Goal: Transaction & Acquisition: Purchase product/service

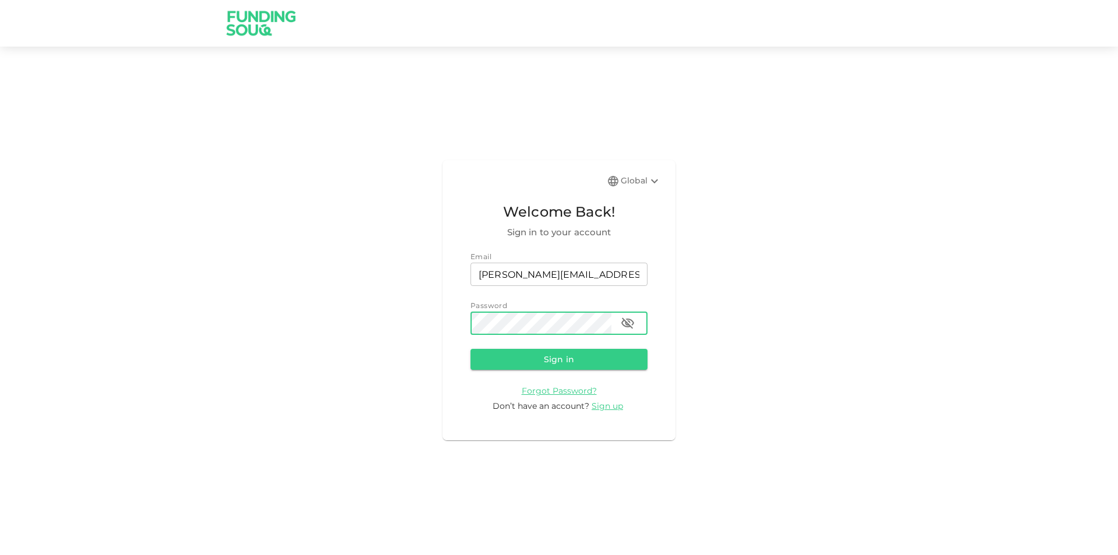
click at [470, 349] on button "Sign in" at bounding box center [558, 359] width 177 height 21
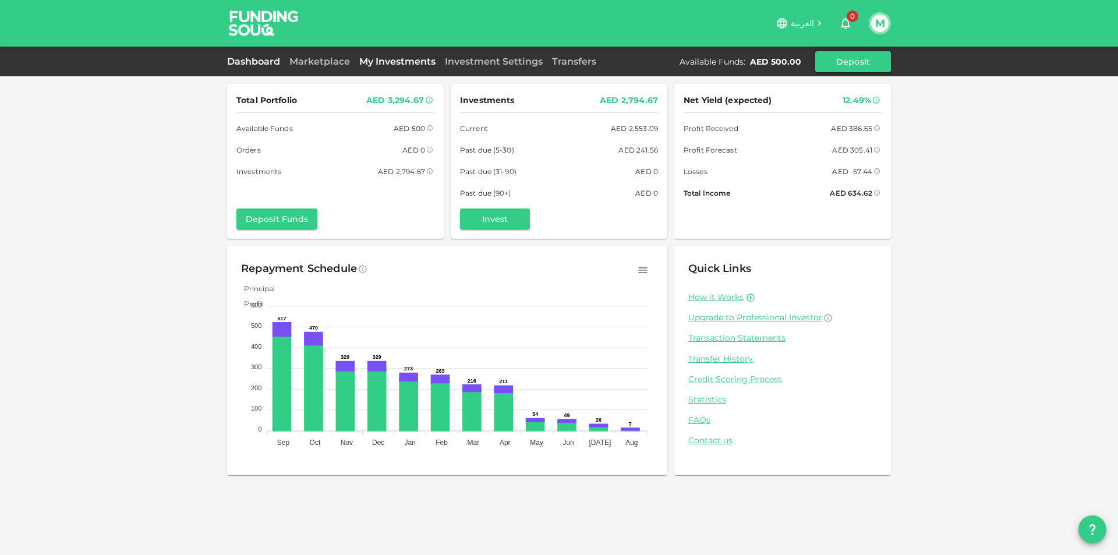
click at [370, 61] on link "My Investments" at bounding box center [398, 61] width 86 height 11
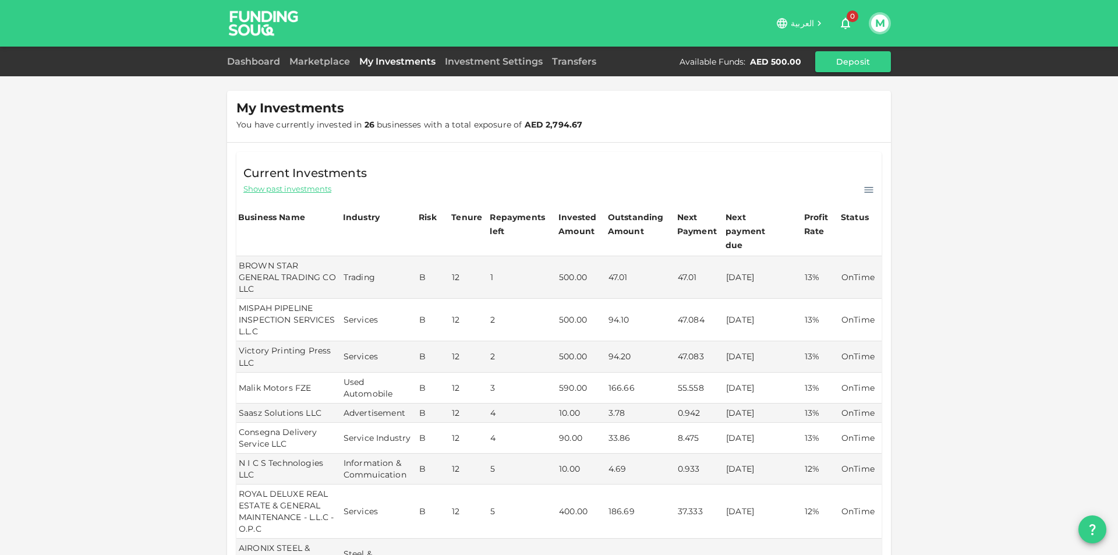
click at [331, 67] on div "Marketplace" at bounding box center [320, 62] width 70 height 14
click at [330, 65] on link "Marketplace" at bounding box center [320, 61] width 70 height 11
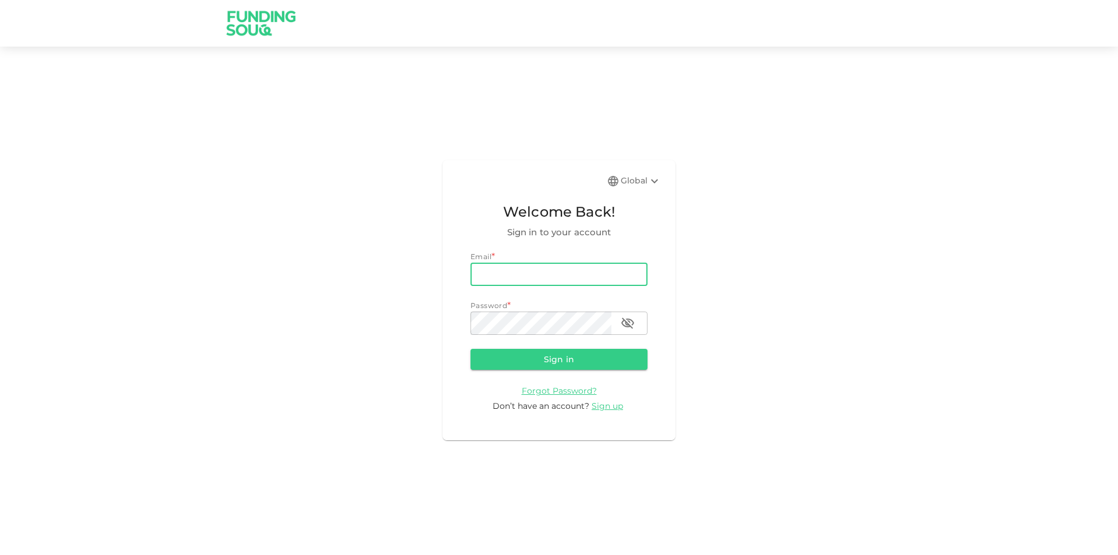
click at [579, 279] on input "email" at bounding box center [558, 274] width 177 height 23
type input "[PERSON_NAME][EMAIL_ADDRESS][PERSON_NAME][DOMAIN_NAME]"
click at [470, 349] on button "Sign in" at bounding box center [558, 359] width 177 height 21
